Goal: Communication & Community: Answer question/provide support

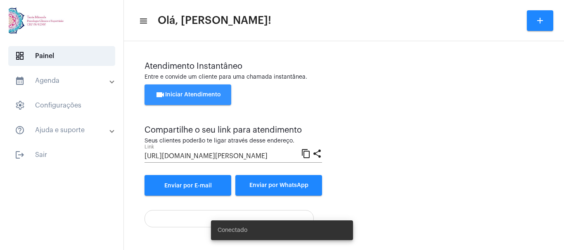
click at [199, 90] on button "videocam Iniciar Atendimento" at bounding box center [187, 95] width 87 height 21
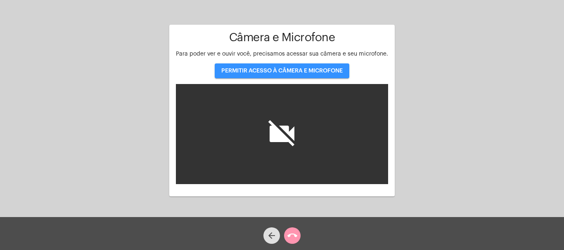
click at [294, 71] on span "PERMITIR ACESSO À CÂMERA E MICROFONE" at bounding box center [281, 71] width 121 height 6
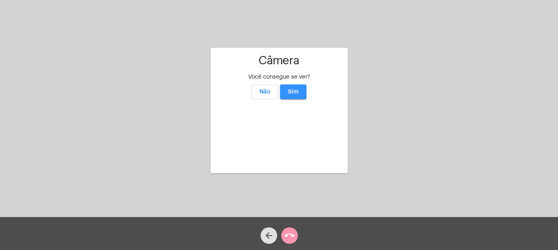
click at [293, 89] on span "Sim" at bounding box center [293, 92] width 11 height 6
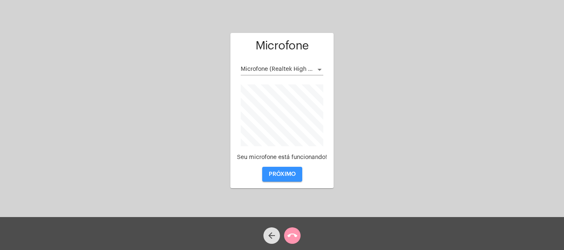
click at [279, 172] on span "PRÓXIMO" at bounding box center [282, 175] width 27 height 6
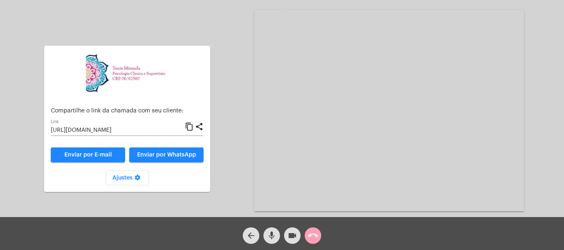
click at [317, 235] on mat-icon "call_end" at bounding box center [313, 236] width 10 height 10
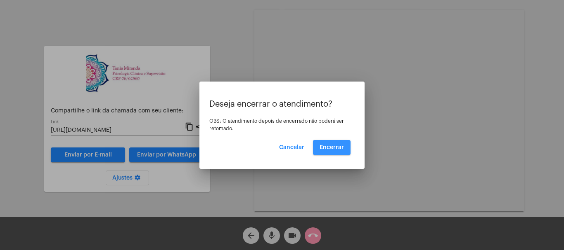
click at [335, 145] on span "Encerrar" at bounding box center [331, 148] width 24 height 6
